Goal: Task Accomplishment & Management: Complete application form

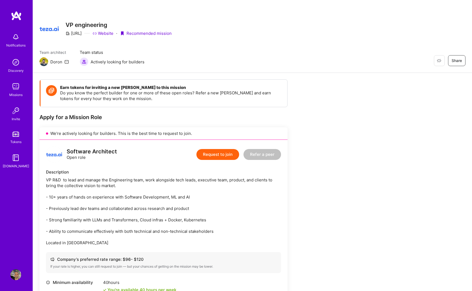
click at [42, 61] on img at bounding box center [43, 61] width 9 height 9
click at [204, 127] on div "Apply for a Mission Role We’re actively looking for builders. This is the best …" at bounding box center [163, 235] width 248 height 243
click at [20, 91] on img at bounding box center [15, 86] width 11 height 11
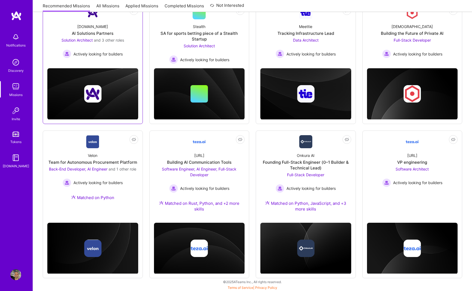
scroll to position [90, 0]
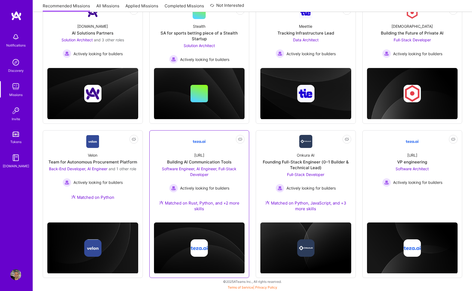
click at [202, 179] on div "Software Engineer, AI Engineer, Full-Stack Developer Actively looking for build…" at bounding box center [199, 179] width 91 height 27
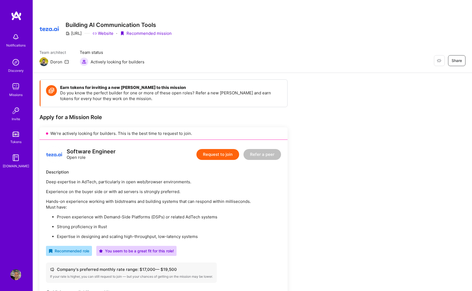
click at [66, 62] on icon at bounding box center [67, 62] width 4 height 4
